Goal: Task Accomplishment & Management: Use online tool/utility

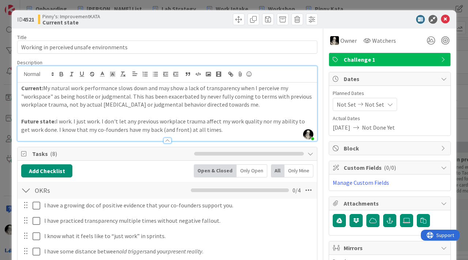
scroll to position [425, 0]
click at [445, 18] on icon at bounding box center [445, 19] width 9 height 9
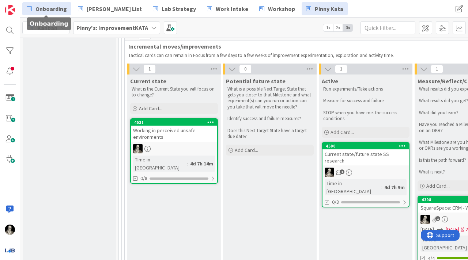
click at [54, 10] on span "Onboarding" at bounding box center [50, 8] width 31 height 9
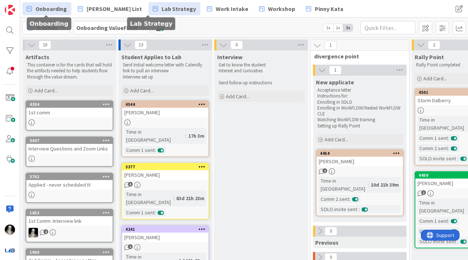
click at [162, 10] on span "Lab Strategy" at bounding box center [179, 8] width 34 height 9
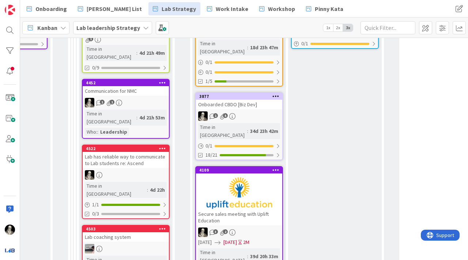
scroll to position [381, 993]
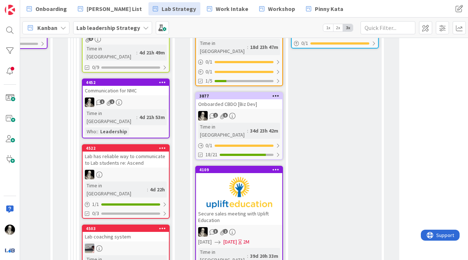
click at [144, 152] on div "Lab has reliable way to communicate to Lab students re: Ascend" at bounding box center [126, 160] width 86 height 16
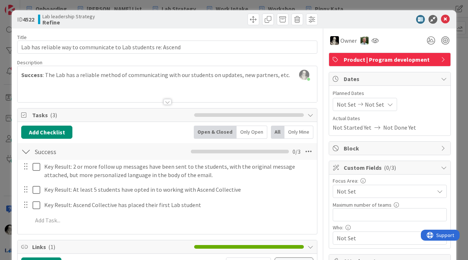
drag, startPoint x: 27, startPoint y: 187, endPoint x: 187, endPoint y: 3, distance: 243.8
click at [446, 19] on icon at bounding box center [445, 19] width 9 height 9
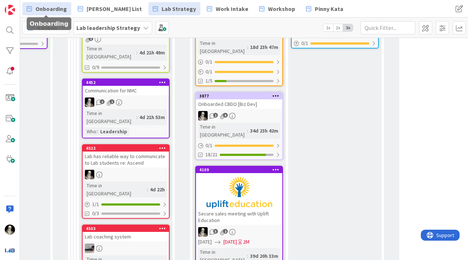
click at [52, 10] on span "Onboarding" at bounding box center [50, 8] width 31 height 9
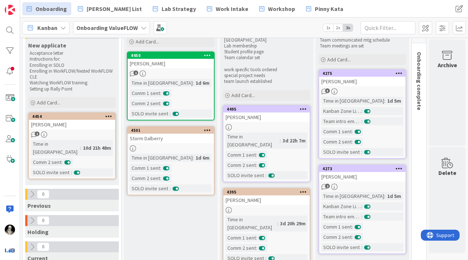
scroll to position [40, 288]
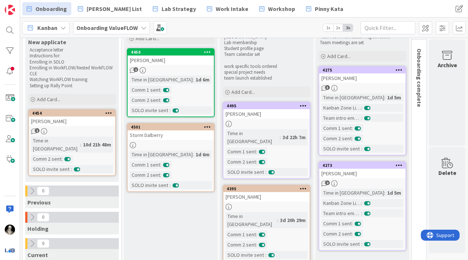
click at [261, 120] on link "4495 [PERSON_NAME] Time in Column : 3d 22h 7m Comm 1 sent : Comm 2 sent : SOLO …" at bounding box center [267, 140] width 88 height 77
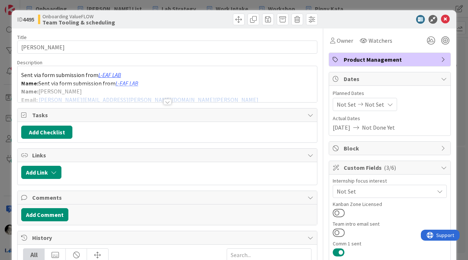
click at [166, 100] on div at bounding box center [167, 102] width 8 height 6
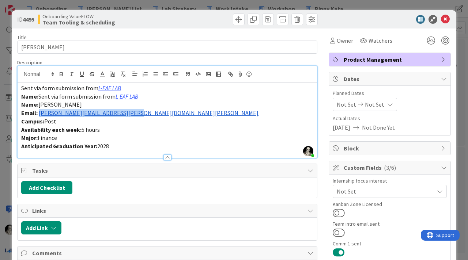
drag, startPoint x: 133, startPoint y: 114, endPoint x: 40, endPoint y: 112, distance: 92.6
click at [40, 112] on p "Email: [PERSON_NAME][EMAIL_ADDRESS][PERSON_NAME][DOMAIN_NAME][PERSON_NAME]" at bounding box center [167, 113] width 292 height 8
copy link "[EMAIL_ADDRESS][DOMAIN_NAME]"
click at [147, 113] on p "Email: [PERSON_NAME][EMAIL_ADDRESS][PERSON_NAME][DOMAIN_NAME][PERSON_NAME]" at bounding box center [167, 113] width 292 height 8
drag, startPoint x: 134, startPoint y: 117, endPoint x: 39, endPoint y: 113, distance: 95.5
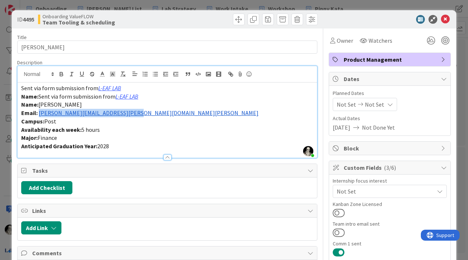
click at [38, 113] on p "Email: [PERSON_NAME][EMAIL_ADDRESS][PERSON_NAME][DOMAIN_NAME][PERSON_NAME]" at bounding box center [167, 113] width 292 height 8
copy link "[PERSON_NAME][EMAIL_ADDRESS][PERSON_NAME][DOMAIN_NAME][PERSON_NAME]"
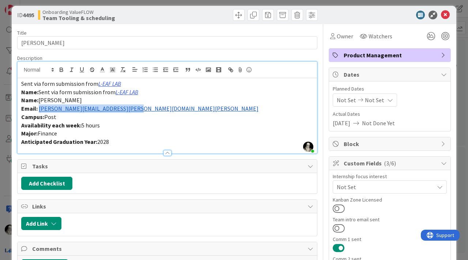
scroll to position [5, 0]
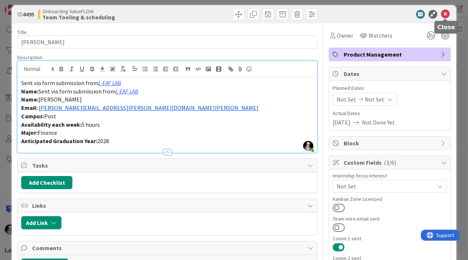
click at [447, 14] on icon at bounding box center [445, 14] width 9 height 9
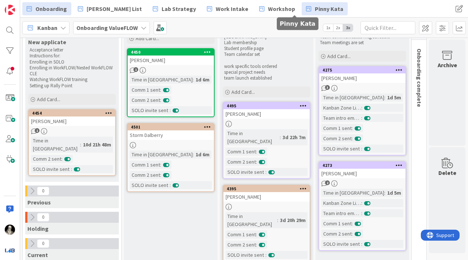
click at [315, 5] on span "Pinny Kata" at bounding box center [329, 8] width 29 height 9
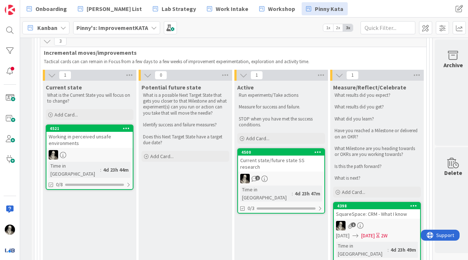
scroll to position [419, 85]
click at [288, 174] on div "1" at bounding box center [281, 179] width 86 height 10
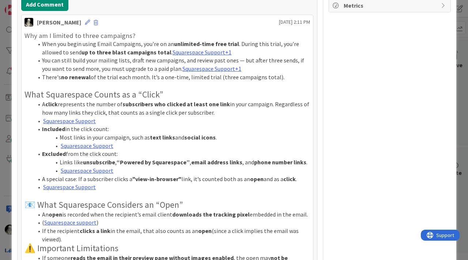
scroll to position [318, 0]
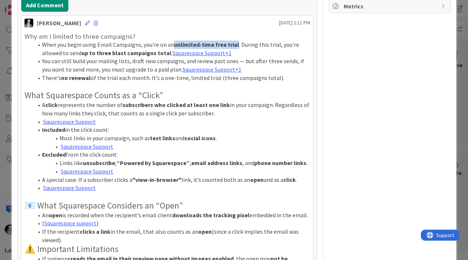
drag, startPoint x: 173, startPoint y: 37, endPoint x: 236, endPoint y: 38, distance: 62.2
click at [236, 41] on li "When you begin using Email Campaigns, you're on an unlimited-time free trial . …" at bounding box center [171, 49] width 277 height 16
click at [104, 49] on strong "up to three blast campaigns total" at bounding box center [127, 52] width 90 height 7
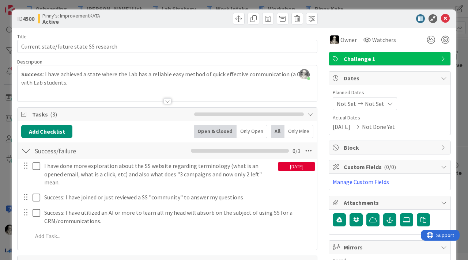
scroll to position [0, 0]
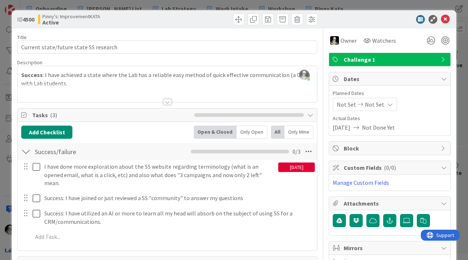
click at [166, 99] on div at bounding box center [167, 102] width 8 height 6
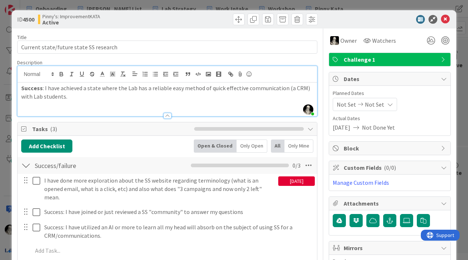
click at [86, 99] on p "Success : I have achieved a state where the Lab has a reliable easy method of q…" at bounding box center [167, 92] width 292 height 16
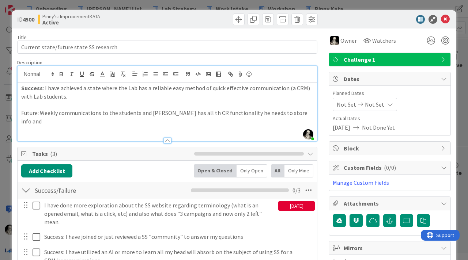
click at [182, 113] on p "Future: Weekly communications to the students and [PERSON_NAME] has all th CR f…" at bounding box center [167, 117] width 292 height 16
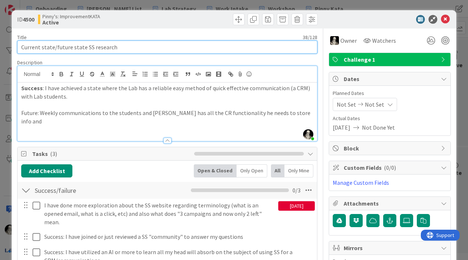
drag, startPoint x: 119, startPoint y: 48, endPoint x: 113, endPoint y: 47, distance: 6.0
click at [113, 47] on input "Current state/future state SS research" at bounding box center [167, 47] width 300 height 13
click at [116, 47] on input "Current state/future state SS research" at bounding box center [167, 47] width 300 height 13
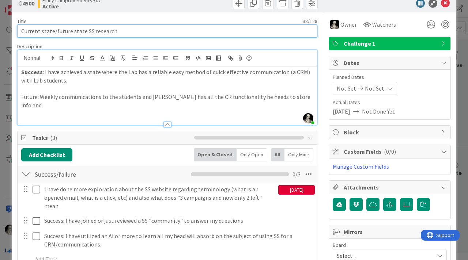
scroll to position [17, 0]
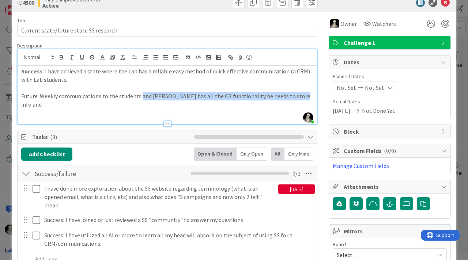
drag, startPoint x: 294, startPoint y: 95, endPoint x: 139, endPoint y: 98, distance: 155.5
click at [139, 98] on p "Future: Weekly communications to the students and [PERSON_NAME] has all the CR …" at bounding box center [167, 100] width 292 height 16
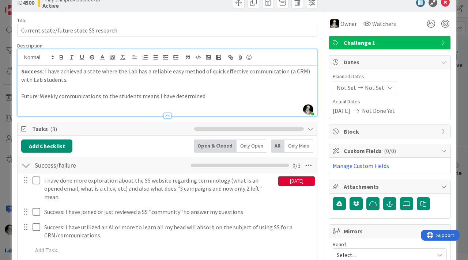
drag, startPoint x: 156, startPoint y: 96, endPoint x: 158, endPoint y: 60, distance: 36.3
click at [156, 95] on p "Future: Weekly communications to the students means I have determined" at bounding box center [167, 96] width 292 height 8
click at [226, 94] on p "Future: Weekly communications to the students means either I have determined" at bounding box center [167, 96] width 292 height 8
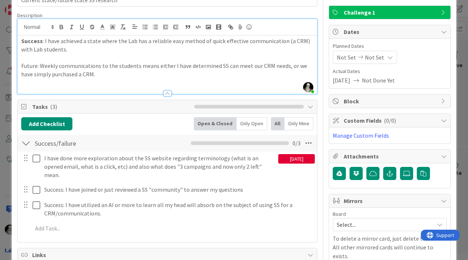
scroll to position [0, 0]
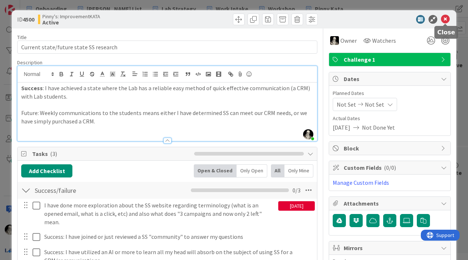
click at [447, 17] on icon at bounding box center [445, 19] width 9 height 9
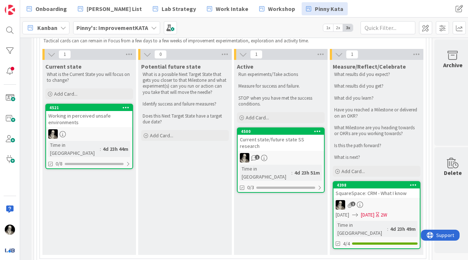
scroll to position [442, 85]
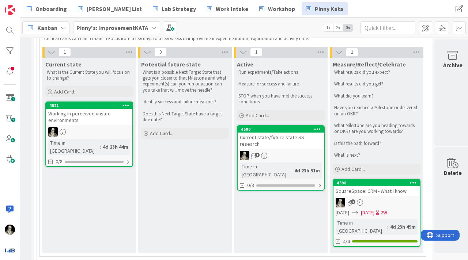
click at [101, 121] on div "Working in perceived unsafe environments" at bounding box center [89, 117] width 86 height 16
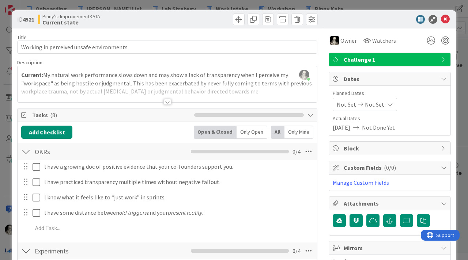
click at [167, 101] on div at bounding box center [167, 102] width 8 height 6
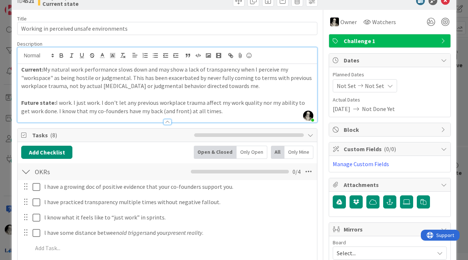
scroll to position [19, 0]
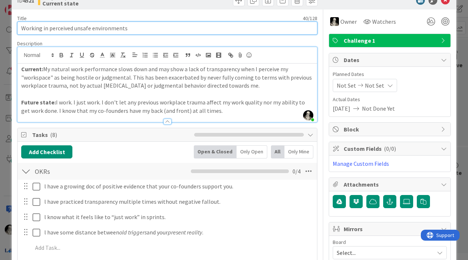
click at [60, 28] on input "Working in perceived unsafe environments" at bounding box center [167, 28] width 300 height 13
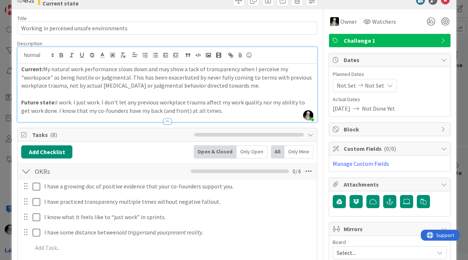
click at [113, 87] on p "Current: My natural work performance slows down and may show a lack of transpar…" at bounding box center [167, 77] width 292 height 25
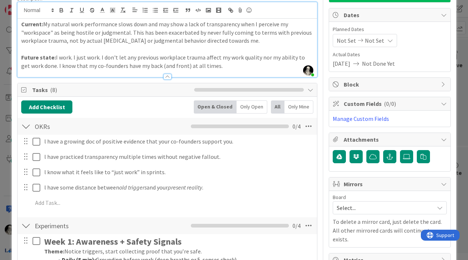
scroll to position [63, 0]
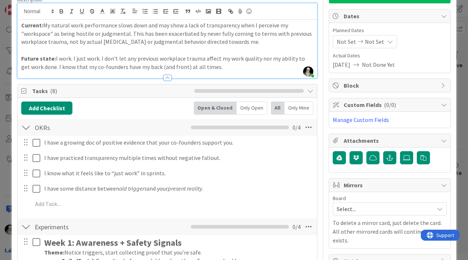
click at [239, 43] on p "Current: My natural work performance slows down and may show a lack of transpar…" at bounding box center [167, 33] width 292 height 25
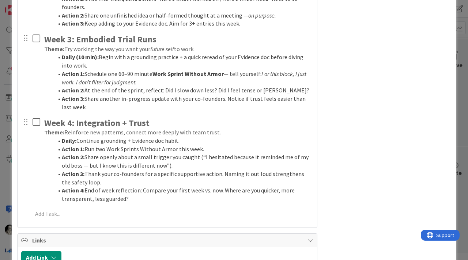
scroll to position [414, 0]
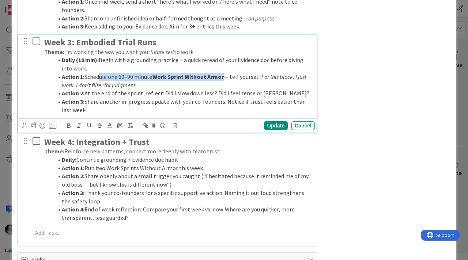
drag, startPoint x: 97, startPoint y: 80, endPoint x: 223, endPoint y: 77, distance: 125.8
click at [223, 77] on li "Action 1: Schedule one 60–90 minute Work Sprint Without Armor — tell yourself: …" at bounding box center [182, 81] width 259 height 16
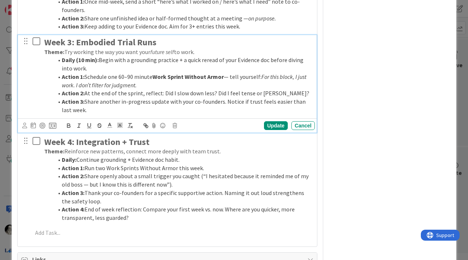
click at [212, 82] on li "Action 1: Schedule one 60–90 minute Work Sprint Without Armor — tell yourself: …" at bounding box center [182, 81] width 259 height 16
click at [156, 76] on strong "Work Sprint Without Armor" at bounding box center [188, 76] width 71 height 7
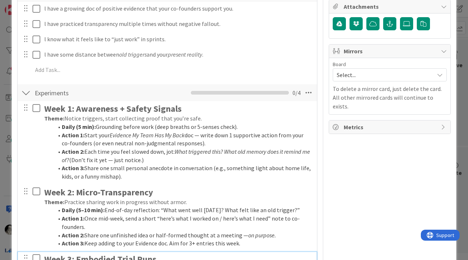
scroll to position [199, 0]
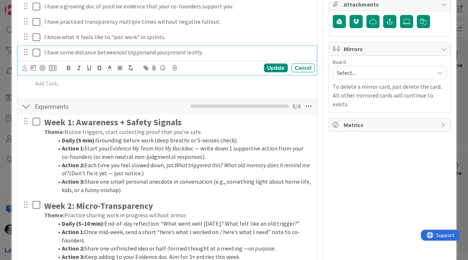
click at [162, 52] on p "l have some distance between old triggers and your present reality ." at bounding box center [178, 52] width 268 height 8
click at [212, 53] on p "l have some distance between old triggers and my present reality ." at bounding box center [178, 52] width 268 height 8
click at [273, 68] on div "Update" at bounding box center [276, 68] width 24 height 9
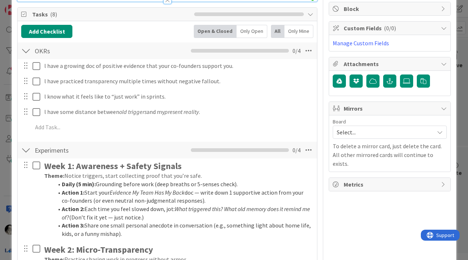
scroll to position [137, 0]
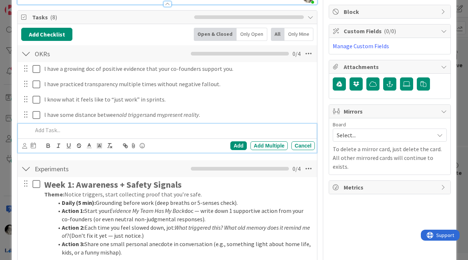
click at [45, 131] on p at bounding box center [172, 130] width 279 height 8
click at [237, 143] on div "Add" at bounding box center [238, 146] width 16 height 9
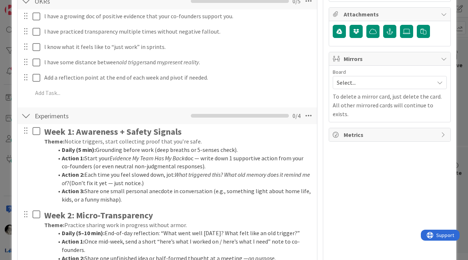
scroll to position [195, 0]
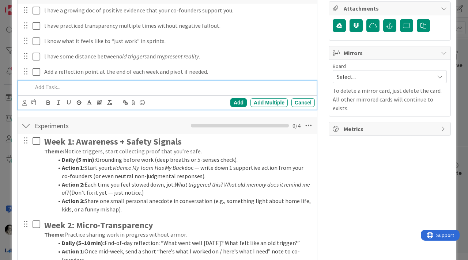
click at [57, 89] on p at bounding box center [172, 87] width 279 height 8
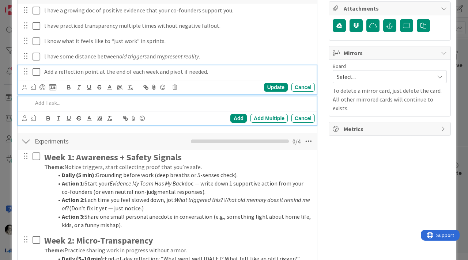
click at [113, 71] on p "Add a reflection point at the end of each week and pivot if needed." at bounding box center [178, 72] width 268 height 8
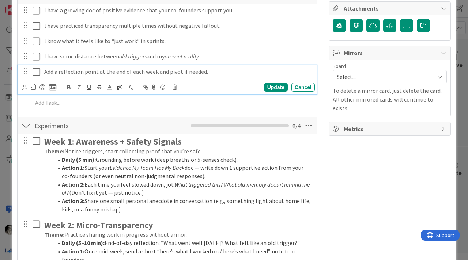
click at [222, 75] on p "Add a reflection point at the end of each week and pivot if needed." at bounding box center [178, 72] width 268 height 8
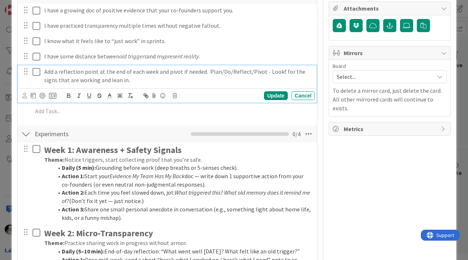
drag, startPoint x: 278, startPoint y: 70, endPoint x: 279, endPoint y: 39, distance: 31.1
click at [278, 68] on p "Add a reflection point at the end of each week and pivot if needed. Plan/Do/Ref…" at bounding box center [178, 76] width 268 height 16
click at [123, 83] on p "Add a reflection point at the end of each week and pivot if needed. Plan/Do/Ref…" at bounding box center [178, 76] width 268 height 16
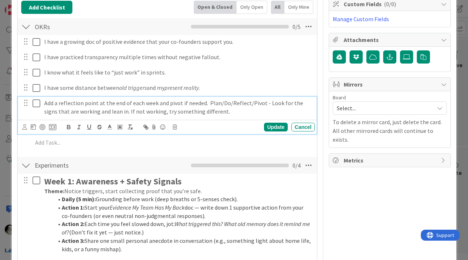
scroll to position [166, 0]
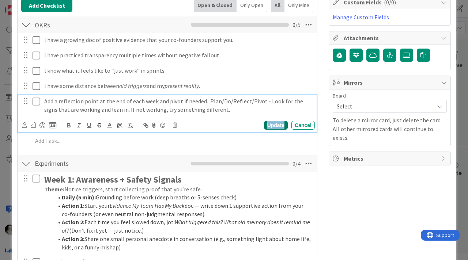
click at [272, 122] on div "Update" at bounding box center [276, 125] width 24 height 9
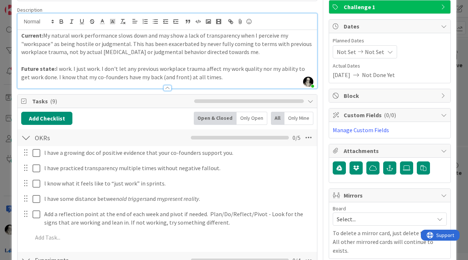
scroll to position [0, 0]
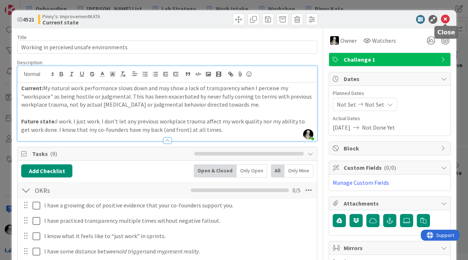
click at [446, 18] on icon at bounding box center [445, 19] width 9 height 9
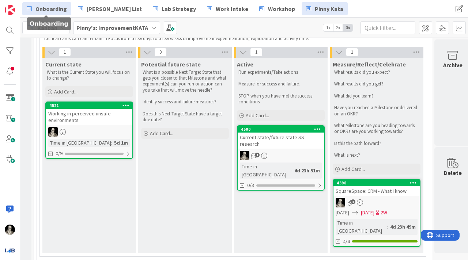
click at [41, 11] on span "Onboarding" at bounding box center [50, 8] width 31 height 9
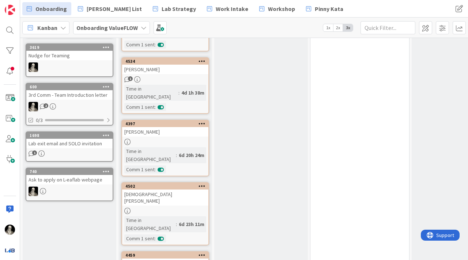
scroll to position [305, 0]
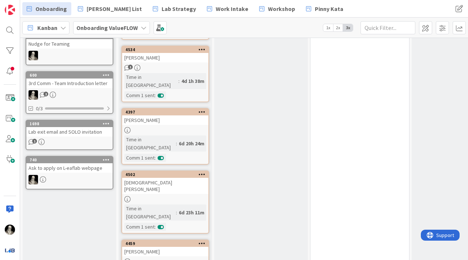
click at [181, 196] on div at bounding box center [165, 199] width 86 height 6
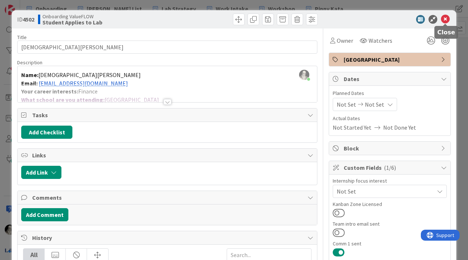
click at [450, 16] on div at bounding box center [385, 19] width 129 height 9
click at [445, 17] on icon at bounding box center [445, 19] width 9 height 9
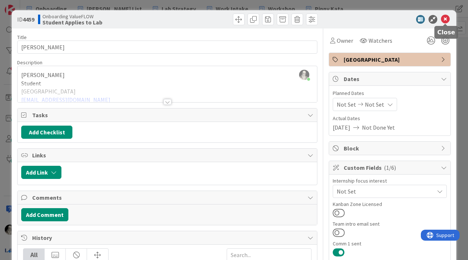
click at [447, 18] on icon at bounding box center [445, 19] width 9 height 9
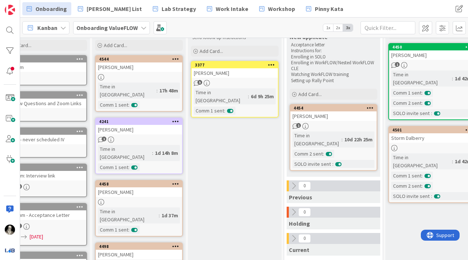
scroll to position [45, 0]
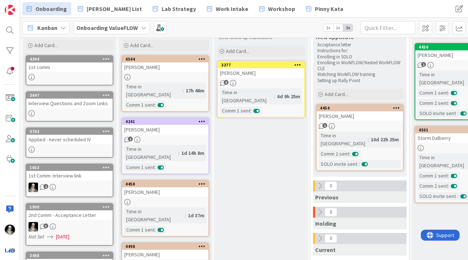
click at [162, 67] on div "[PERSON_NAME]" at bounding box center [165, 68] width 86 height 10
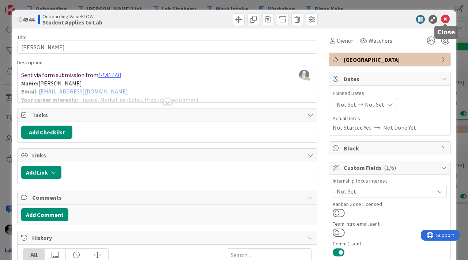
click at [446, 19] on icon at bounding box center [445, 19] width 9 height 9
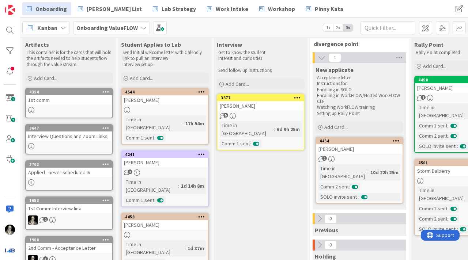
scroll to position [8, 0]
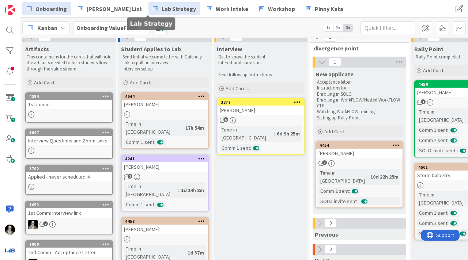
click at [162, 10] on span "Lab Strategy" at bounding box center [179, 8] width 34 height 9
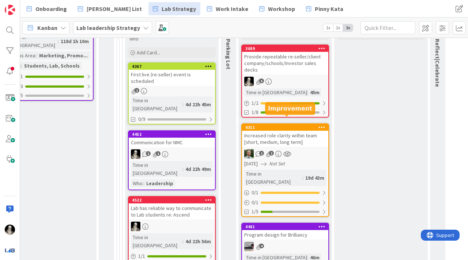
scroll to position [330, 946]
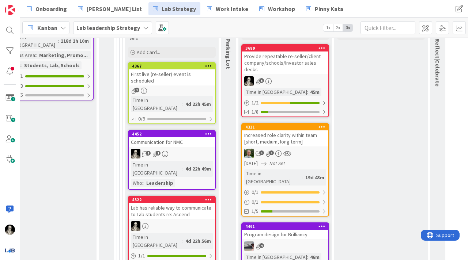
click at [289, 63] on div "Provide repeatable re-seller/client company/schools/Investor sales decks" at bounding box center [285, 63] width 86 height 23
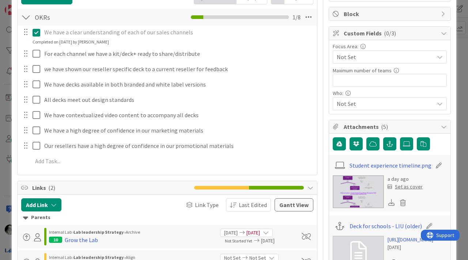
scroll to position [137, 0]
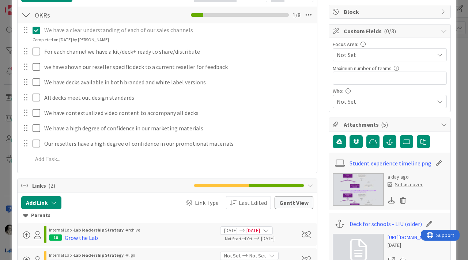
click at [55, 166] on div "Add Add Multiple Cancel" at bounding box center [167, 159] width 299 height 13
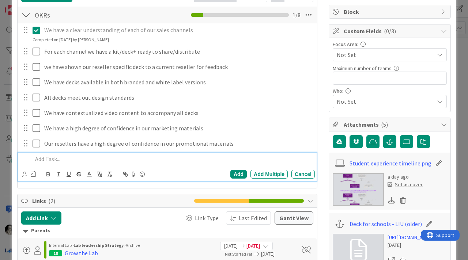
click at [56, 160] on p at bounding box center [172, 159] width 279 height 8
click at [286, 160] on p "We have a specific deck for Fortune 500 Recruitment/Early Talent teams (for our…" at bounding box center [172, 159] width 279 height 8
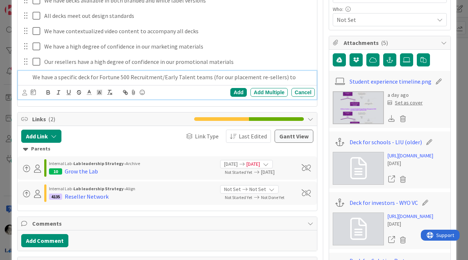
scroll to position [227, 0]
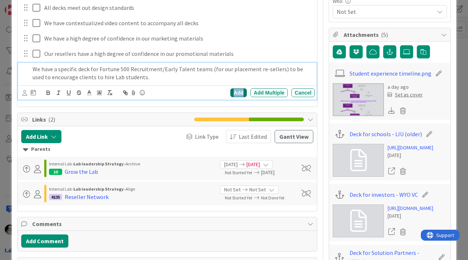
click at [238, 91] on div "Add" at bounding box center [238, 93] width 16 height 9
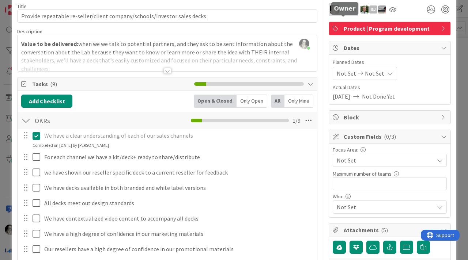
scroll to position [0, 0]
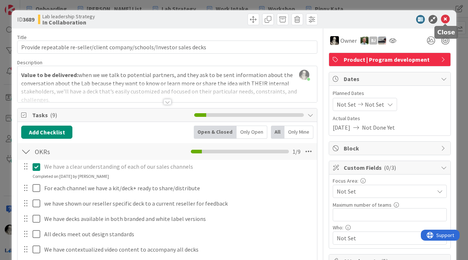
click at [444, 18] on icon at bounding box center [445, 19] width 9 height 9
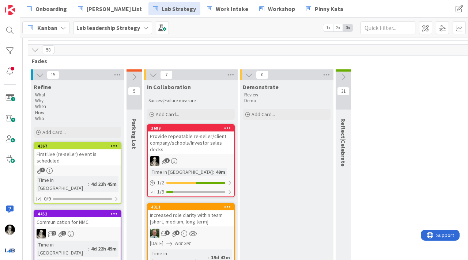
scroll to position [249, 1041]
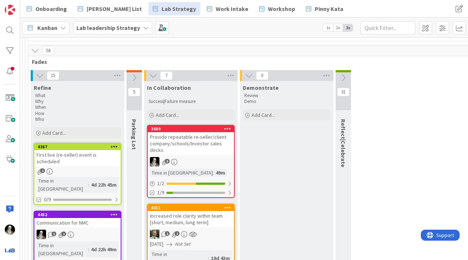
click at [194, 142] on div "Provide repeatable re-seller/client company/schools/Investor sales decks" at bounding box center [191, 143] width 86 height 23
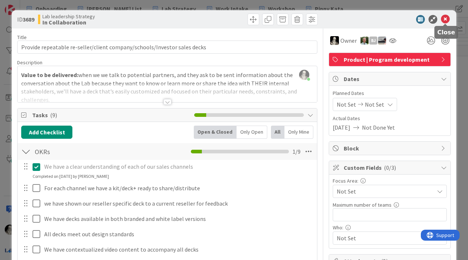
click at [446, 19] on icon at bounding box center [445, 19] width 9 height 9
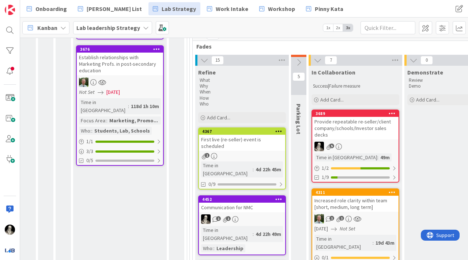
scroll to position [260, 876]
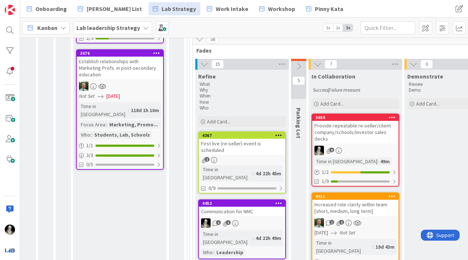
click at [331, 148] on span "5" at bounding box center [332, 150] width 5 height 5
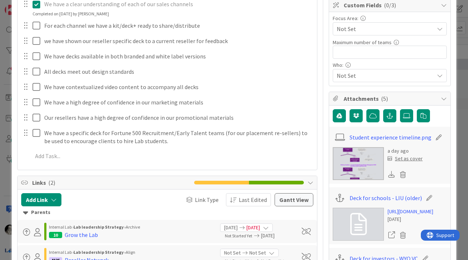
scroll to position [165, 0]
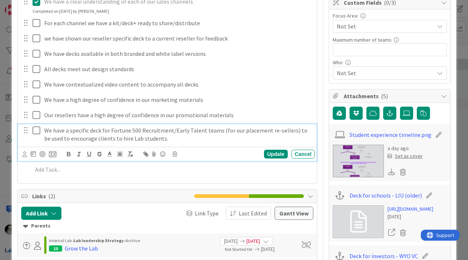
click at [162, 138] on p "We have a specific deck for Fortune 500 Recruitment/Early Talent teams (for our…" at bounding box center [178, 135] width 268 height 16
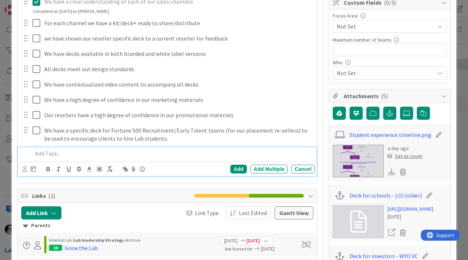
click at [51, 154] on p at bounding box center [172, 154] width 279 height 8
click at [235, 168] on div "Add" at bounding box center [238, 169] width 16 height 9
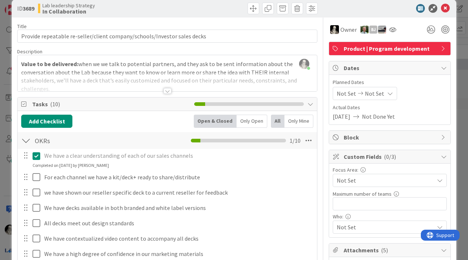
scroll to position [10, 0]
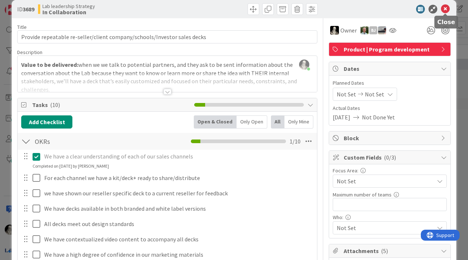
click at [444, 6] on icon at bounding box center [445, 9] width 9 height 9
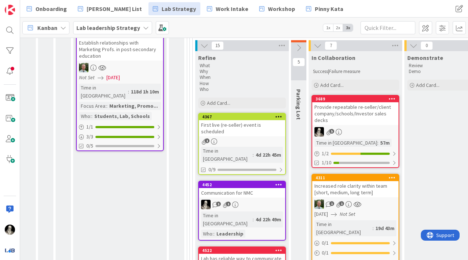
scroll to position [282, 876]
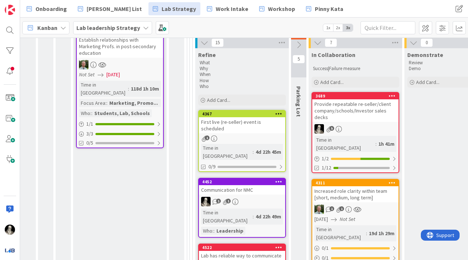
click at [353, 106] on div "Provide repeatable re-seller/client company/schools/Investor sales decks" at bounding box center [355, 110] width 86 height 23
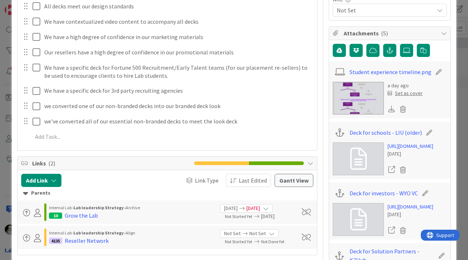
scroll to position [233, 0]
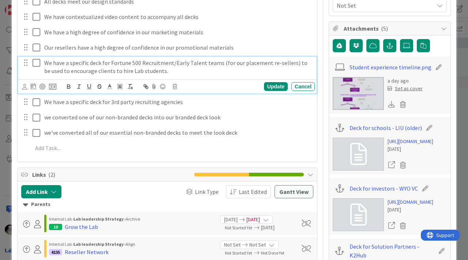
click at [99, 64] on p "We have a specific deck for Fortune 500 Recruitment/Early Talent teams (for our…" at bounding box center [178, 67] width 268 height 16
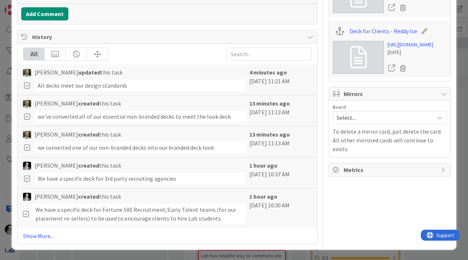
scroll to position [553, 0]
click at [405, 49] on link "[URL][DOMAIN_NAME]" at bounding box center [411, 45] width 46 height 8
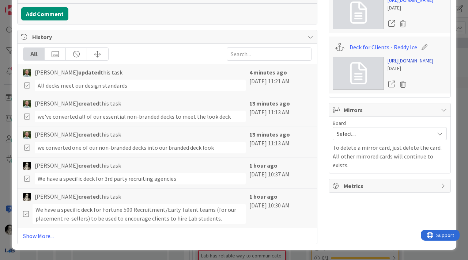
scroll to position [537, 0]
